Goal: Find specific page/section

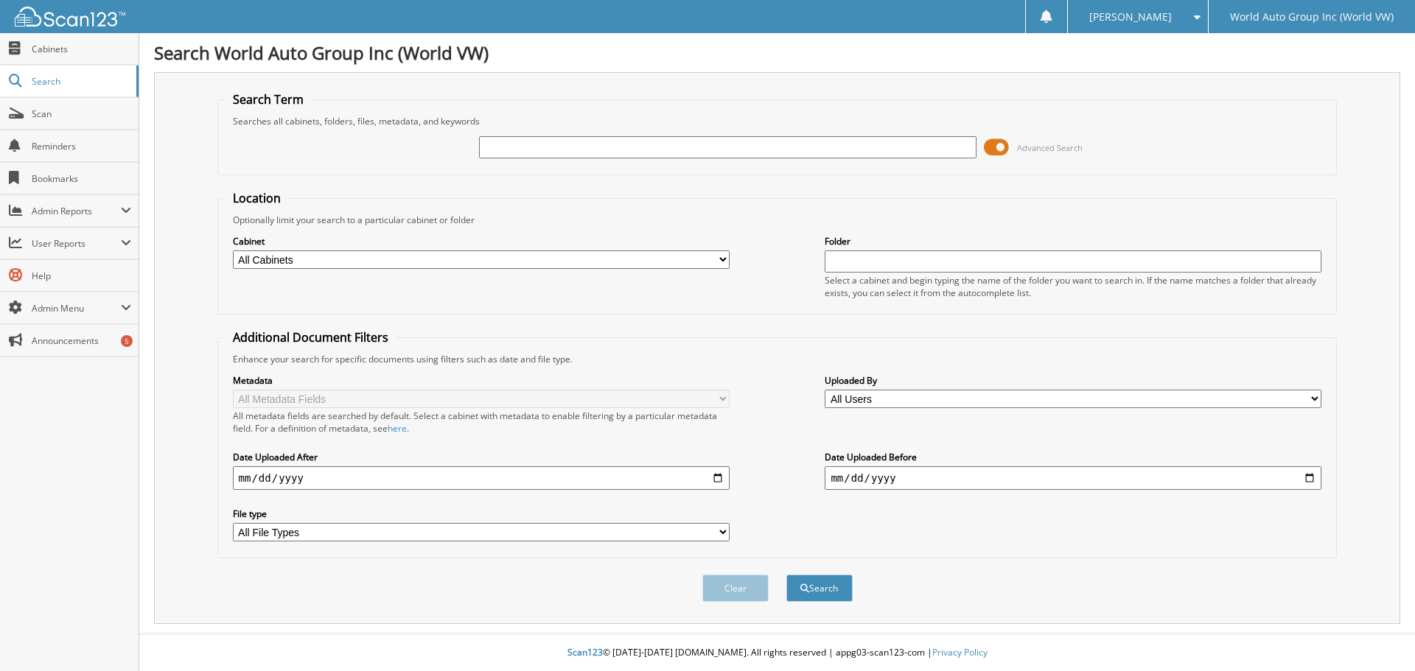
click at [998, 148] on span at bounding box center [996, 147] width 25 height 22
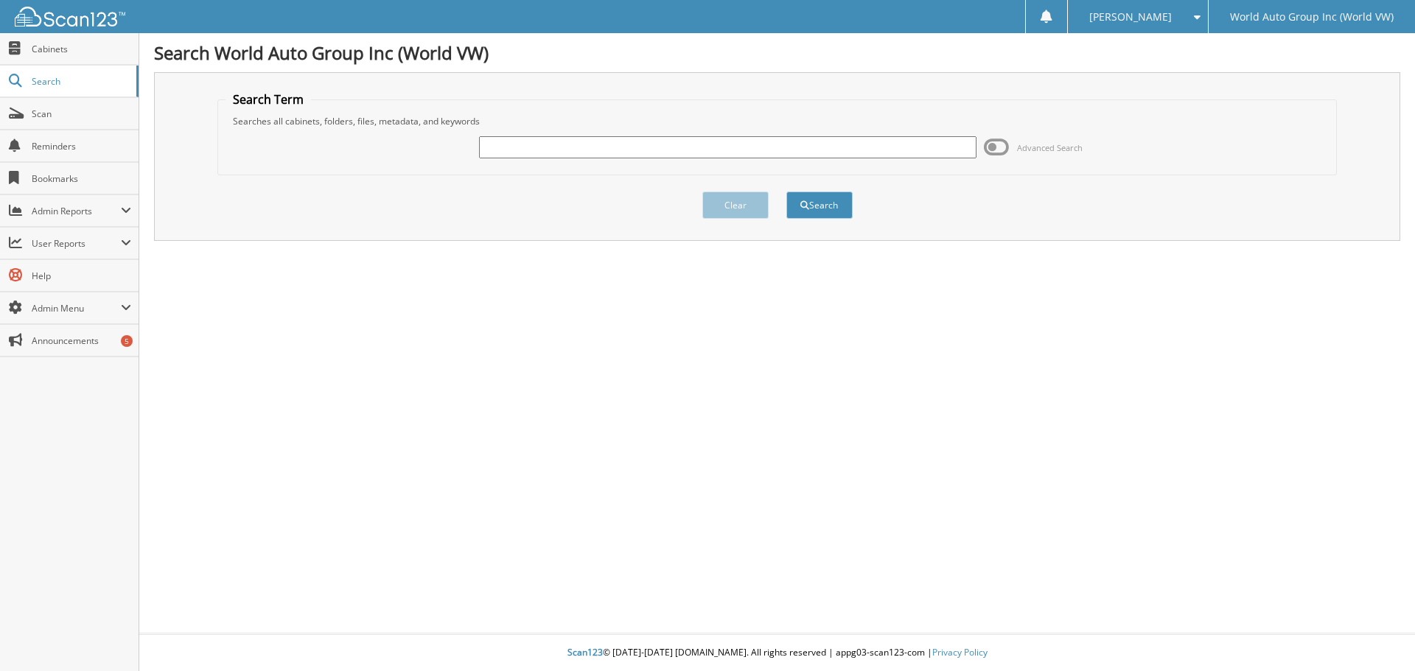
click at [526, 150] on input "text" at bounding box center [727, 147] width 497 height 22
type input "[PERSON_NAME]"
click at [806, 205] on span "submit" at bounding box center [804, 205] width 9 height 9
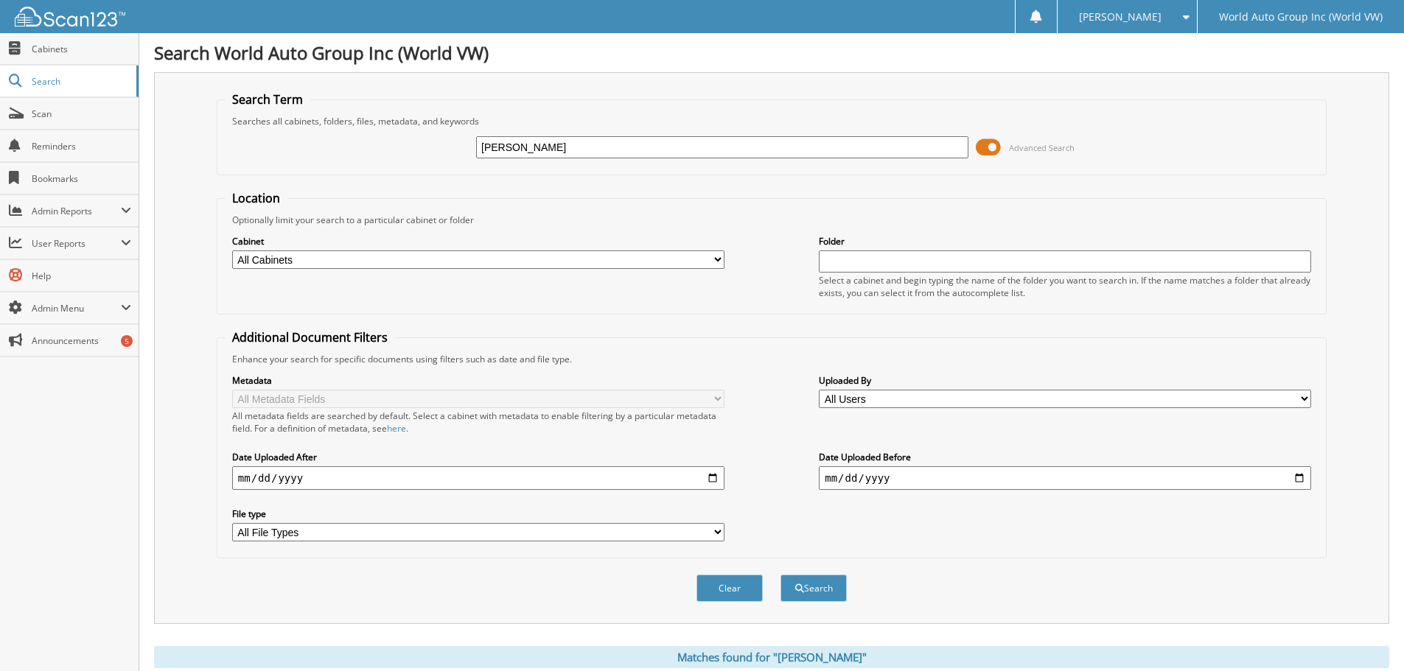
click at [993, 150] on span at bounding box center [988, 147] width 25 height 22
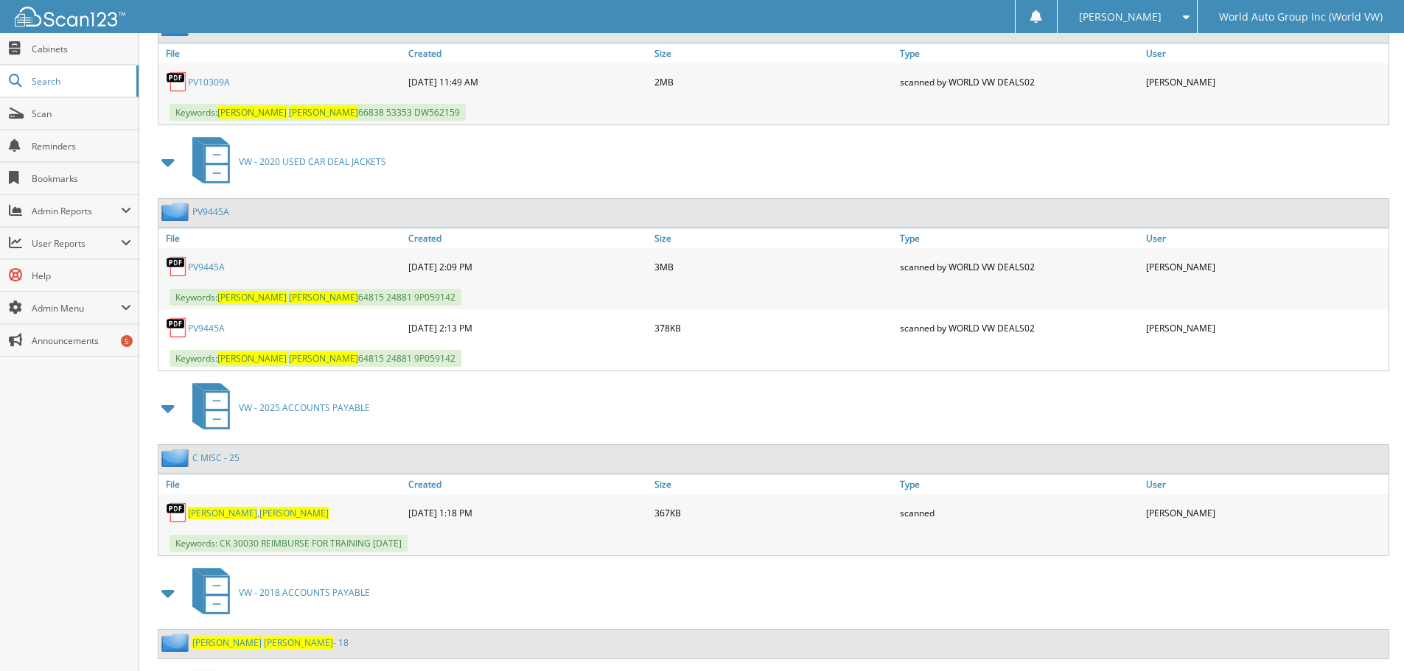
scroll to position [368, 0]
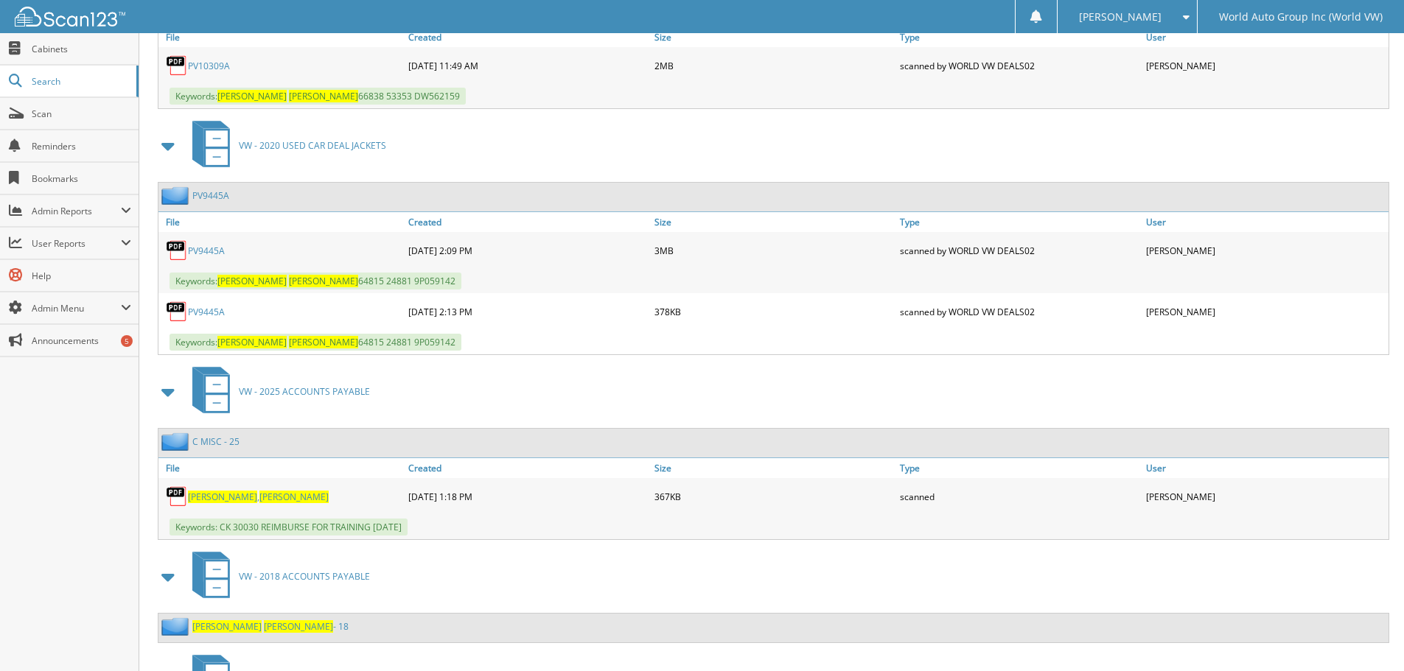
click at [193, 494] on span "[PERSON_NAME]" at bounding box center [222, 497] width 69 height 13
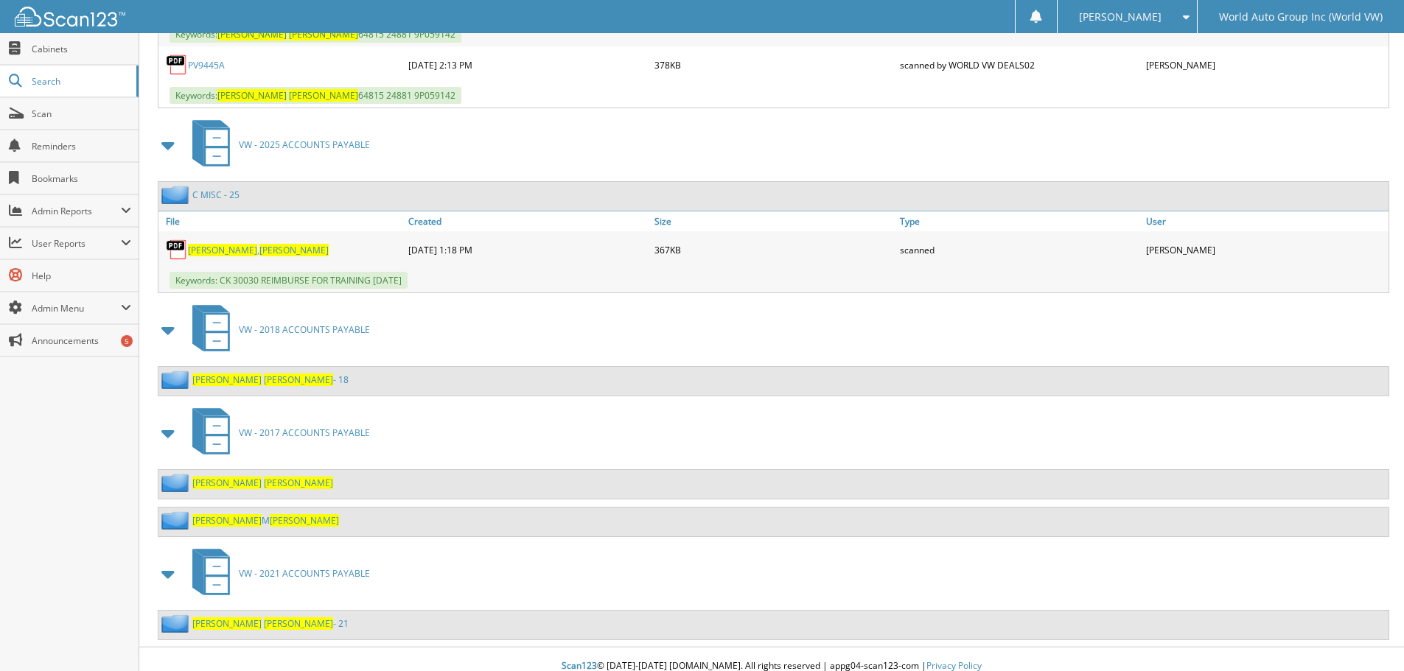
scroll to position [629, 0]
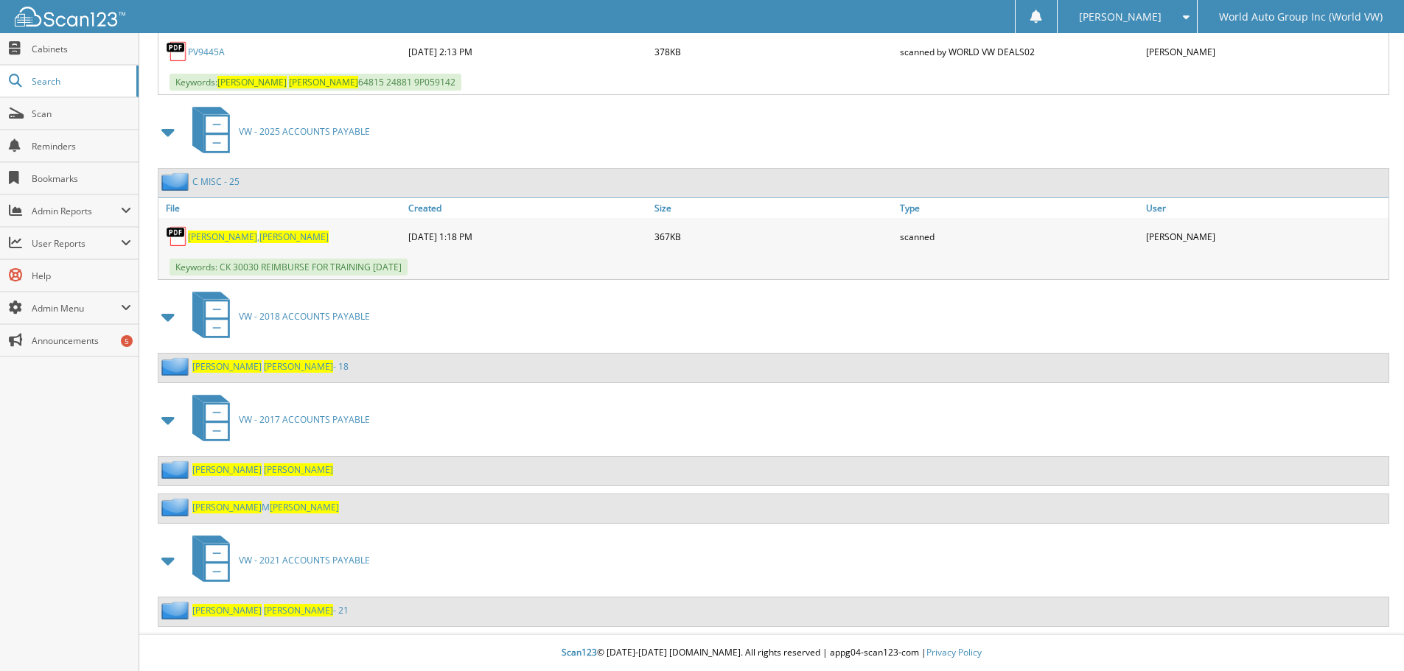
click at [276, 560] on span "VW - 2021 ACCOUNTS PAYABLE" at bounding box center [304, 560] width 131 height 13
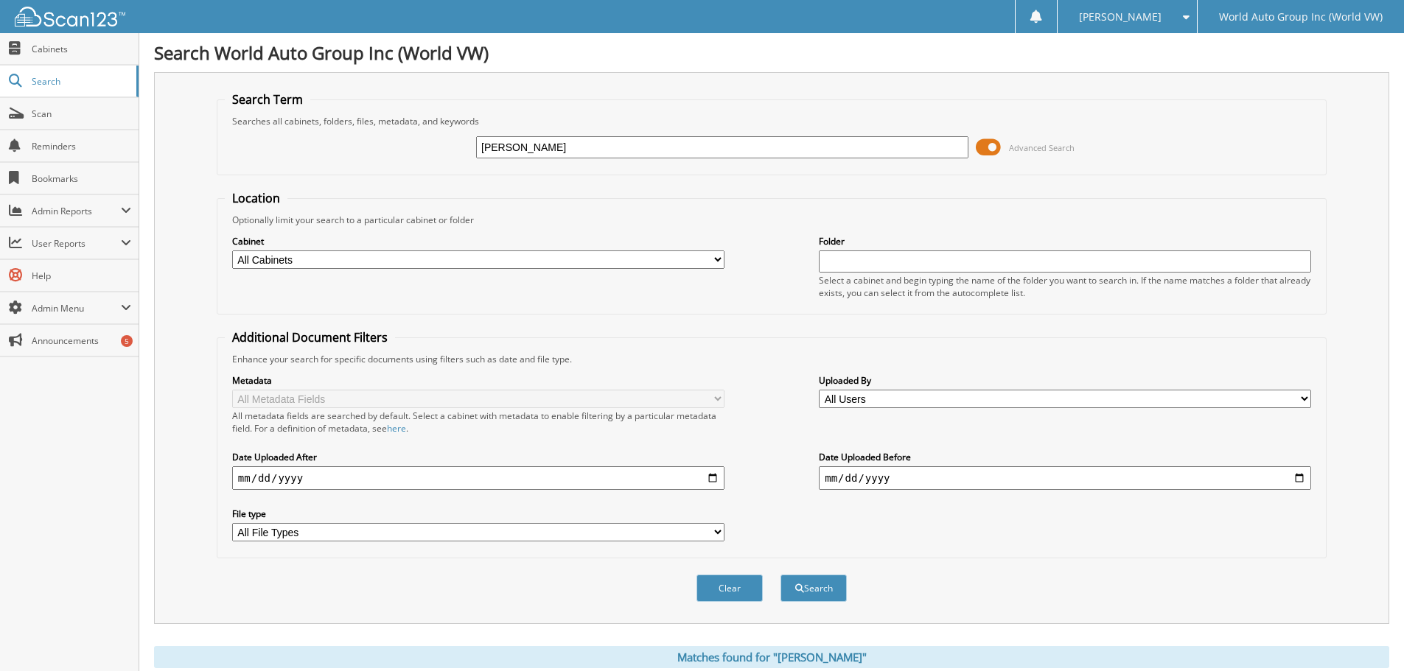
click at [988, 144] on span at bounding box center [988, 147] width 25 height 22
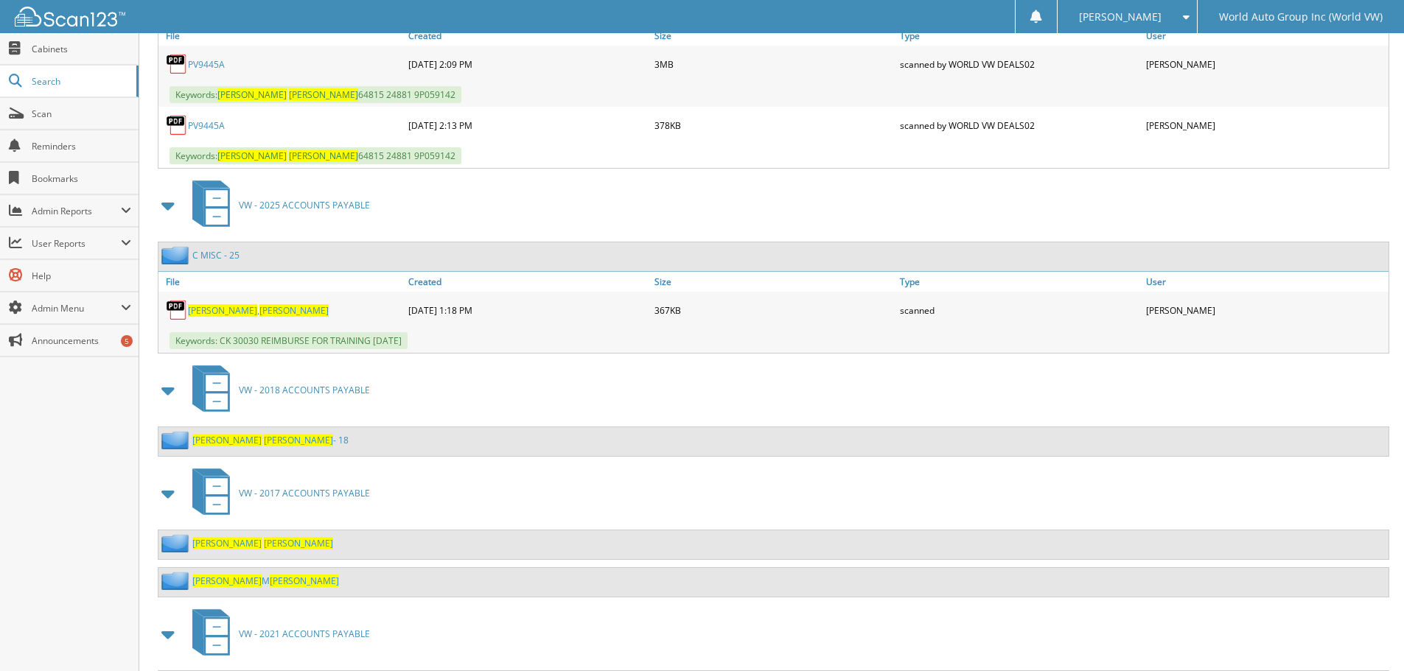
scroll to position [629, 0]
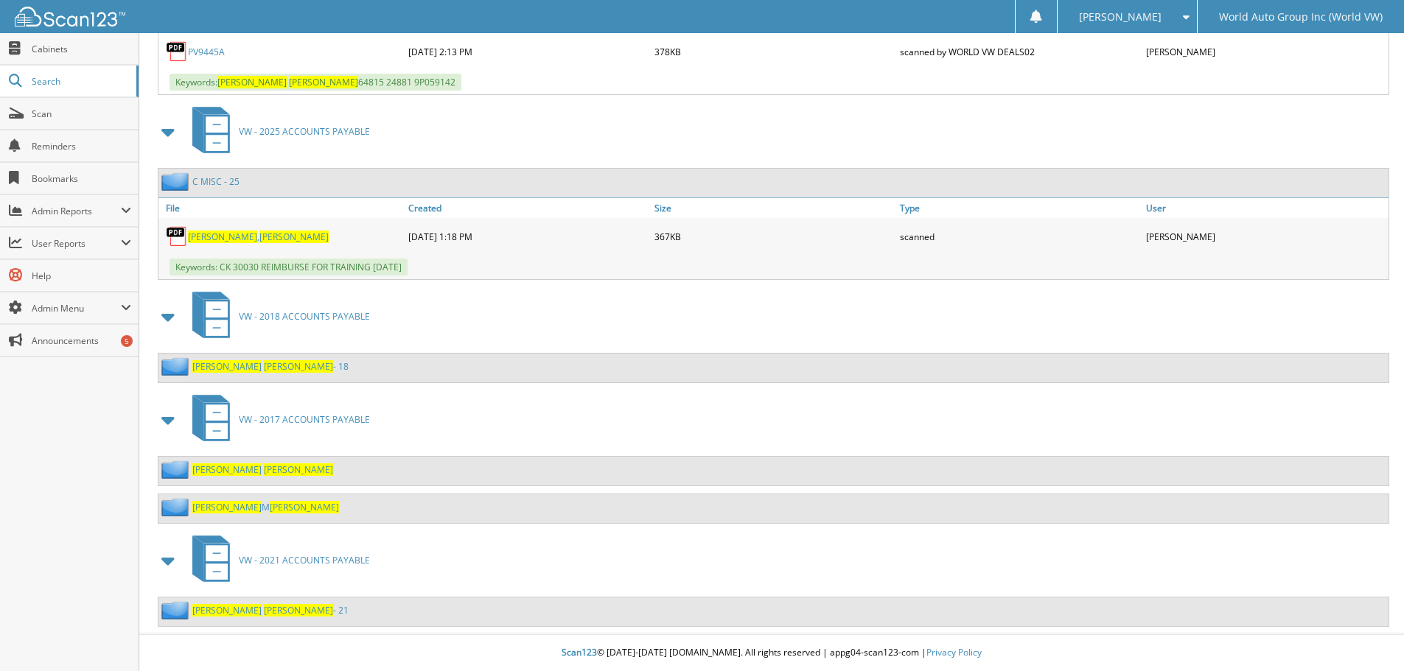
click at [215, 612] on span "[PERSON_NAME]" at bounding box center [226, 610] width 69 height 13
